Goal: Task Accomplishment & Management: Complete application form

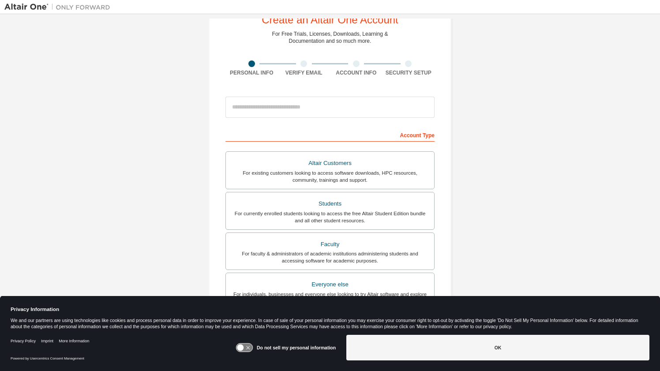
scroll to position [32, 0]
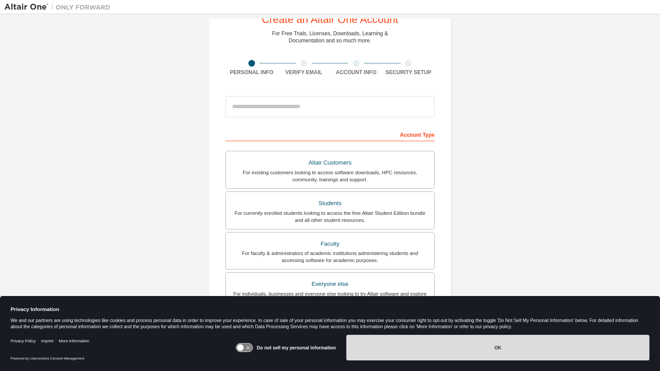
click at [522, 344] on button "OK" at bounding box center [497, 348] width 303 height 26
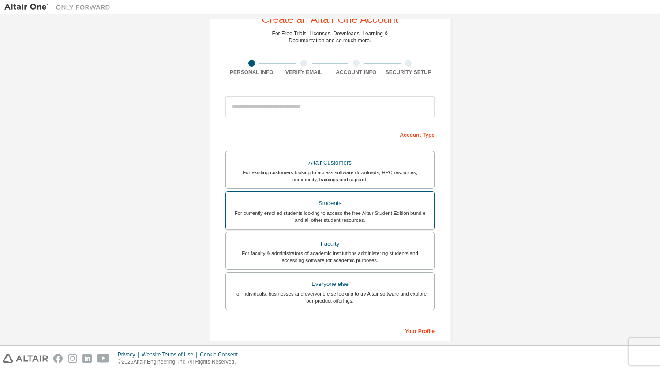
click at [398, 214] on div "For currently enrolled students looking to access the free Altair Student Editi…" at bounding box center [330, 217] width 198 height 14
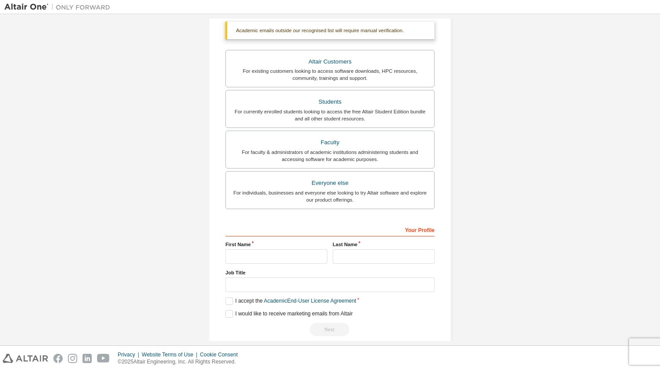
scroll to position [168, 0]
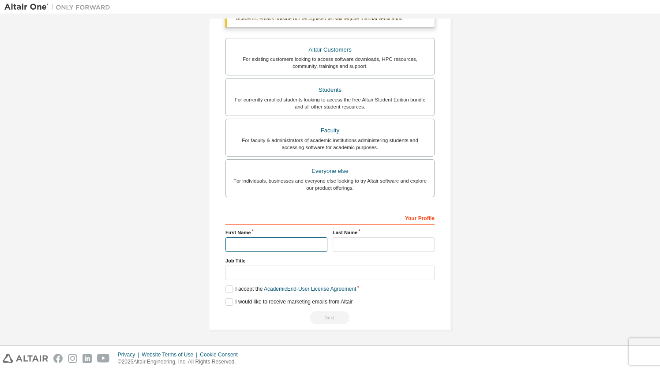
click at [279, 240] on input "text" at bounding box center [276, 244] width 102 height 15
type input "****"
click at [372, 244] on input "text" at bounding box center [384, 244] width 102 height 15
type input "***"
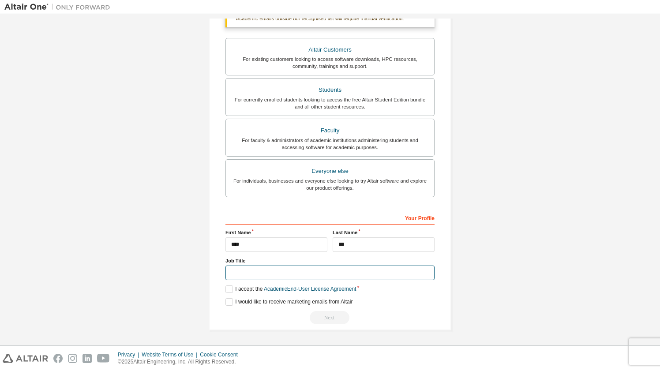
click at [298, 271] on input "text" at bounding box center [329, 273] width 209 height 15
type input "*"
click at [204, 252] on div "Create an Altair One Account For Free Trials, Licenses, Downloads, Learning & D…" at bounding box center [330, 96] width 264 height 490
click at [227, 290] on label "I accept the Academic End-User License Agreement" at bounding box center [290, 289] width 131 height 8
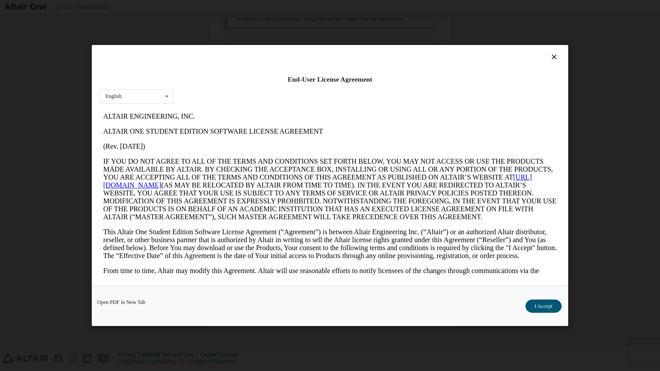
scroll to position [0, 0]
click at [536, 308] on button "I Accept" at bounding box center [544, 306] width 36 height 13
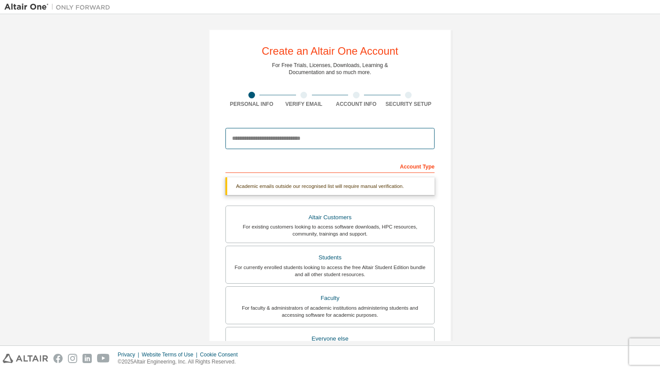
click at [312, 139] on input "email" at bounding box center [329, 138] width 209 height 21
type input "**********"
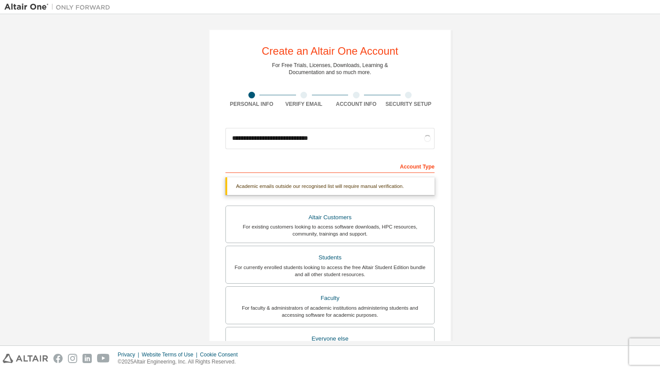
click at [459, 145] on div "**********" at bounding box center [330, 264] width 264 height 490
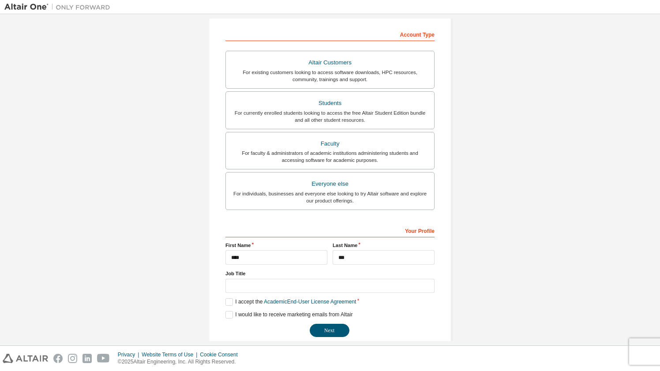
scroll to position [145, 0]
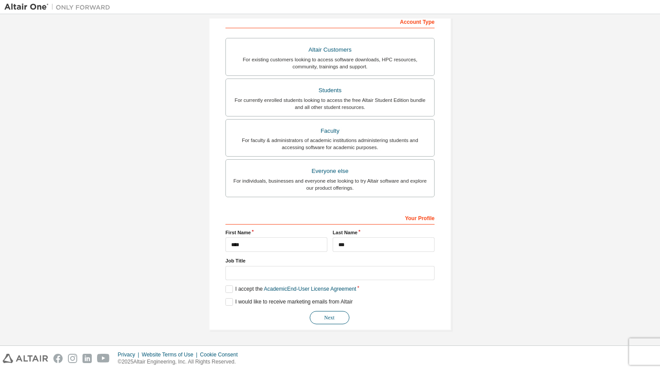
click at [323, 314] on button "Next" at bounding box center [330, 317] width 40 height 13
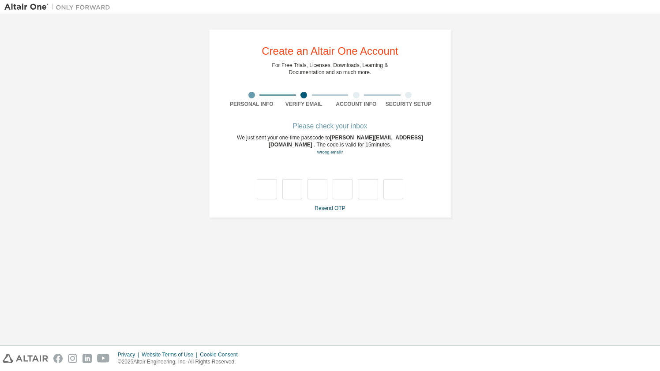
scroll to position [0, 0]
type input "*"
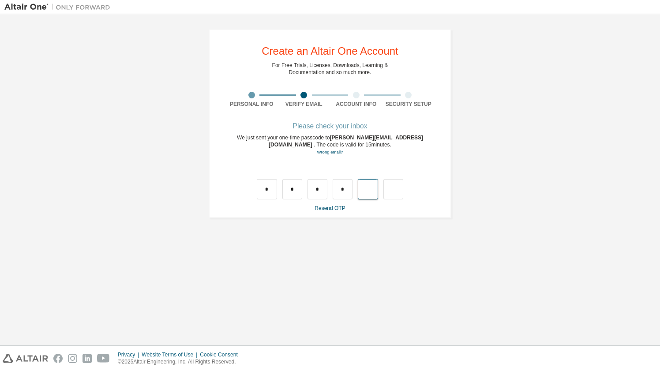
type input "*"
